Goal: Navigation & Orientation: Find specific page/section

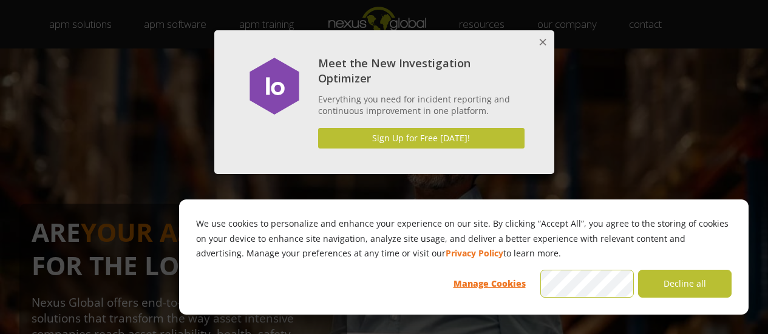
click at [545, 41] on button "Close" at bounding box center [542, 42] width 24 height 24
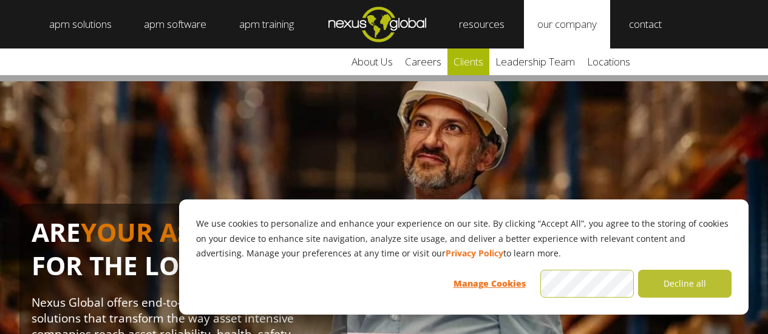
click at [462, 67] on link "clients" at bounding box center [468, 62] width 42 height 27
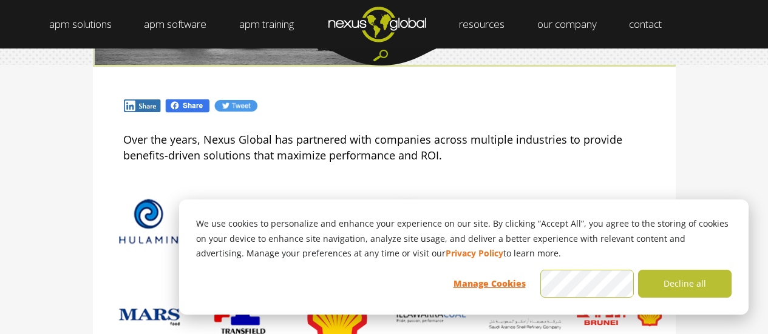
scroll to position [117, 0]
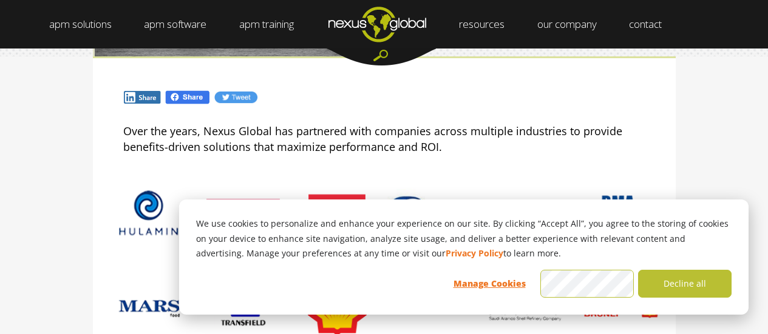
click at [306, 147] on p "Over the years, Nexus Global has partnered with companies across multiple indus…" at bounding box center [384, 139] width 522 height 32
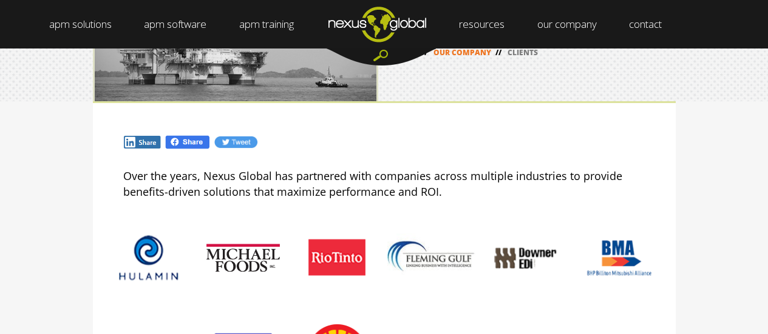
scroll to position [0, 0]
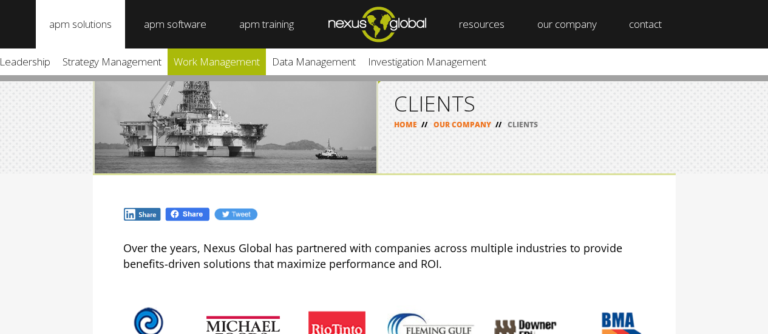
click at [224, 72] on link "Work Management" at bounding box center [216, 62] width 98 height 27
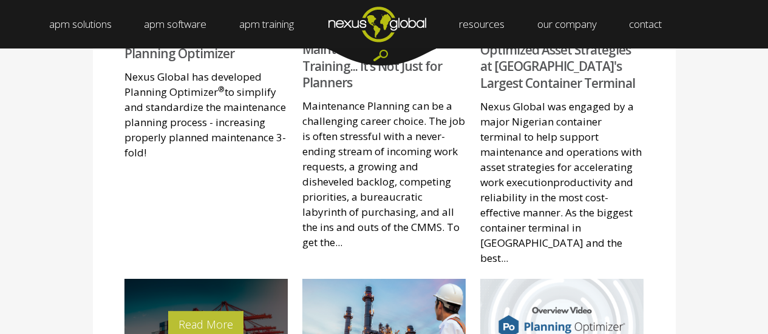
scroll to position [800, 0]
